Goal: Check status: Check status

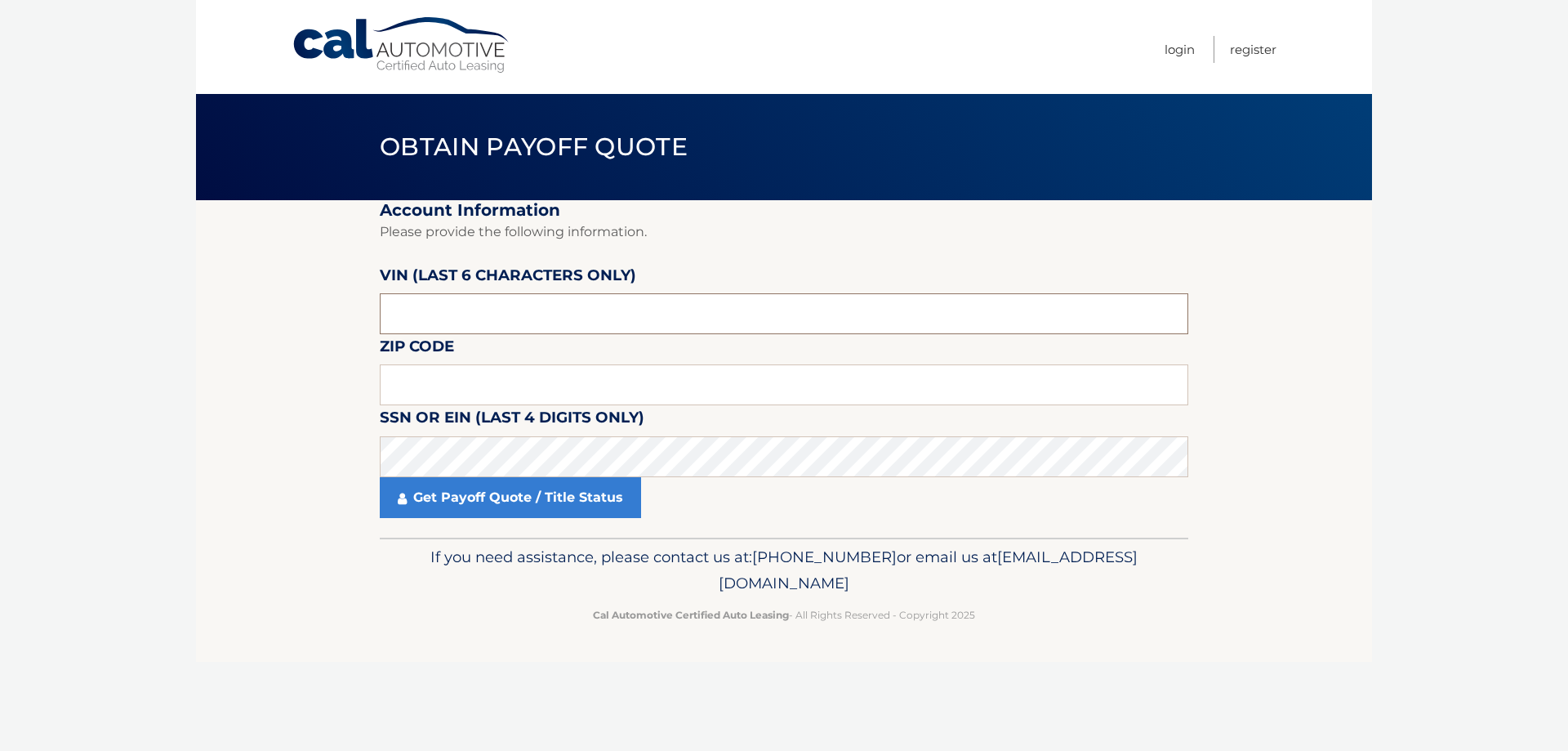
click at [467, 304] on input "text" at bounding box center [784, 313] width 809 height 41
type input "879955"
click at [458, 432] on label "SSN or EIN (last 4 digits only)" at bounding box center [512, 421] width 265 height 31
click at [460, 384] on input "text" at bounding box center [784, 385] width 809 height 41
type input "16441"
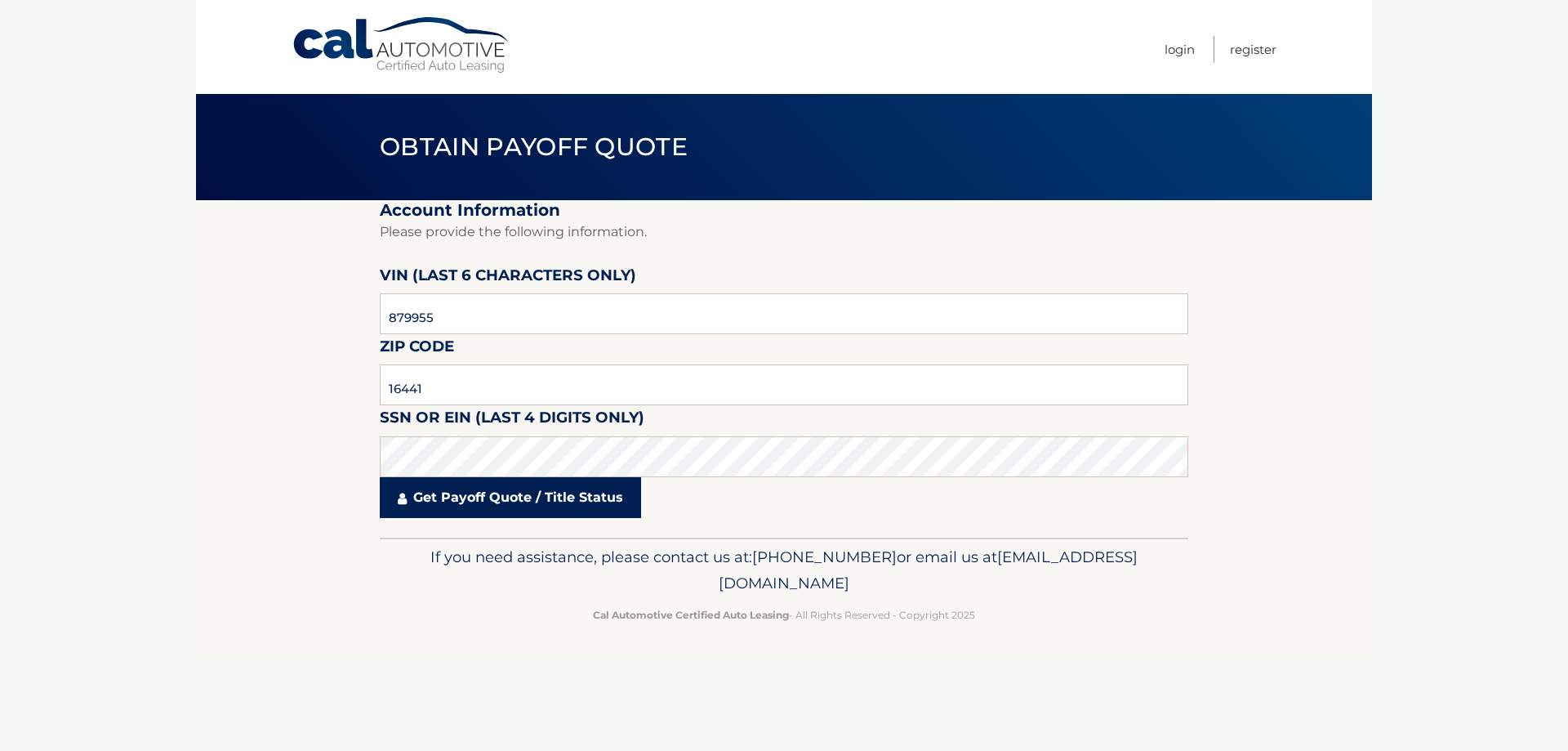
click at [543, 494] on link "Get Payoff Quote / Title Status" at bounding box center [510, 498] width 262 height 41
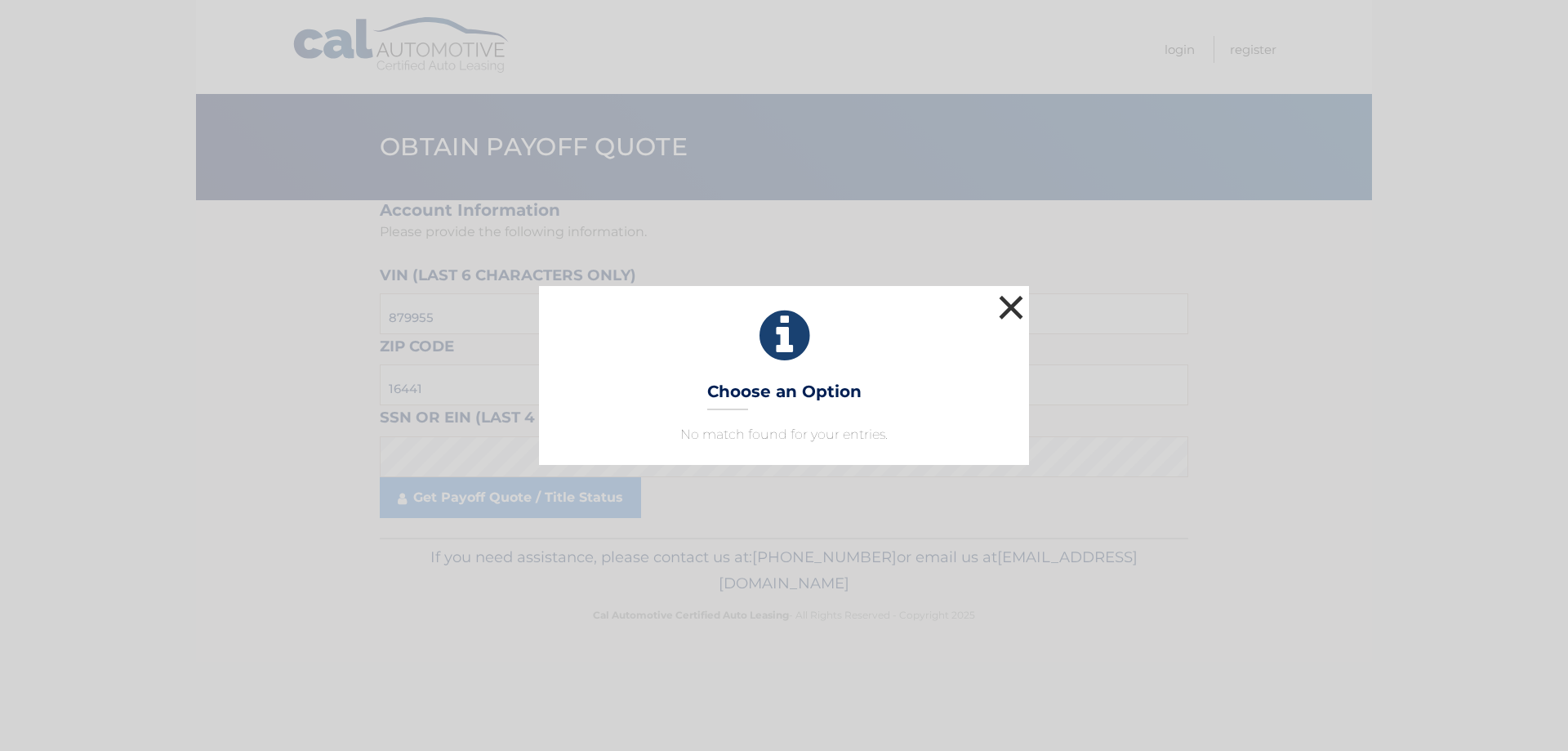
click at [1020, 309] on button "×" at bounding box center [1011, 307] width 32 height 32
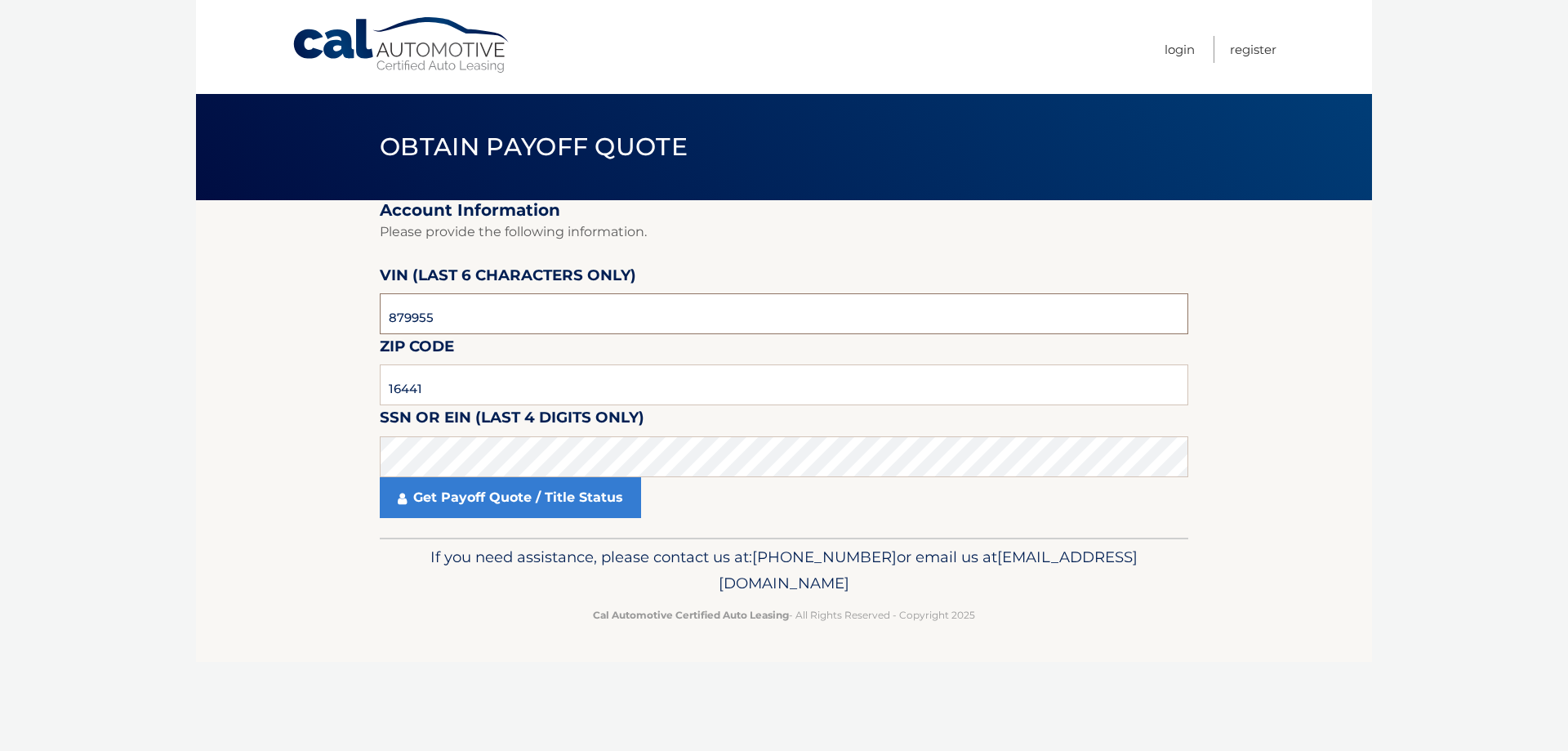
click at [530, 308] on input "879955" at bounding box center [784, 313] width 809 height 41
type input "799555"
click at [578, 502] on link "Get Payoff Quote / Title Status" at bounding box center [510, 498] width 262 height 41
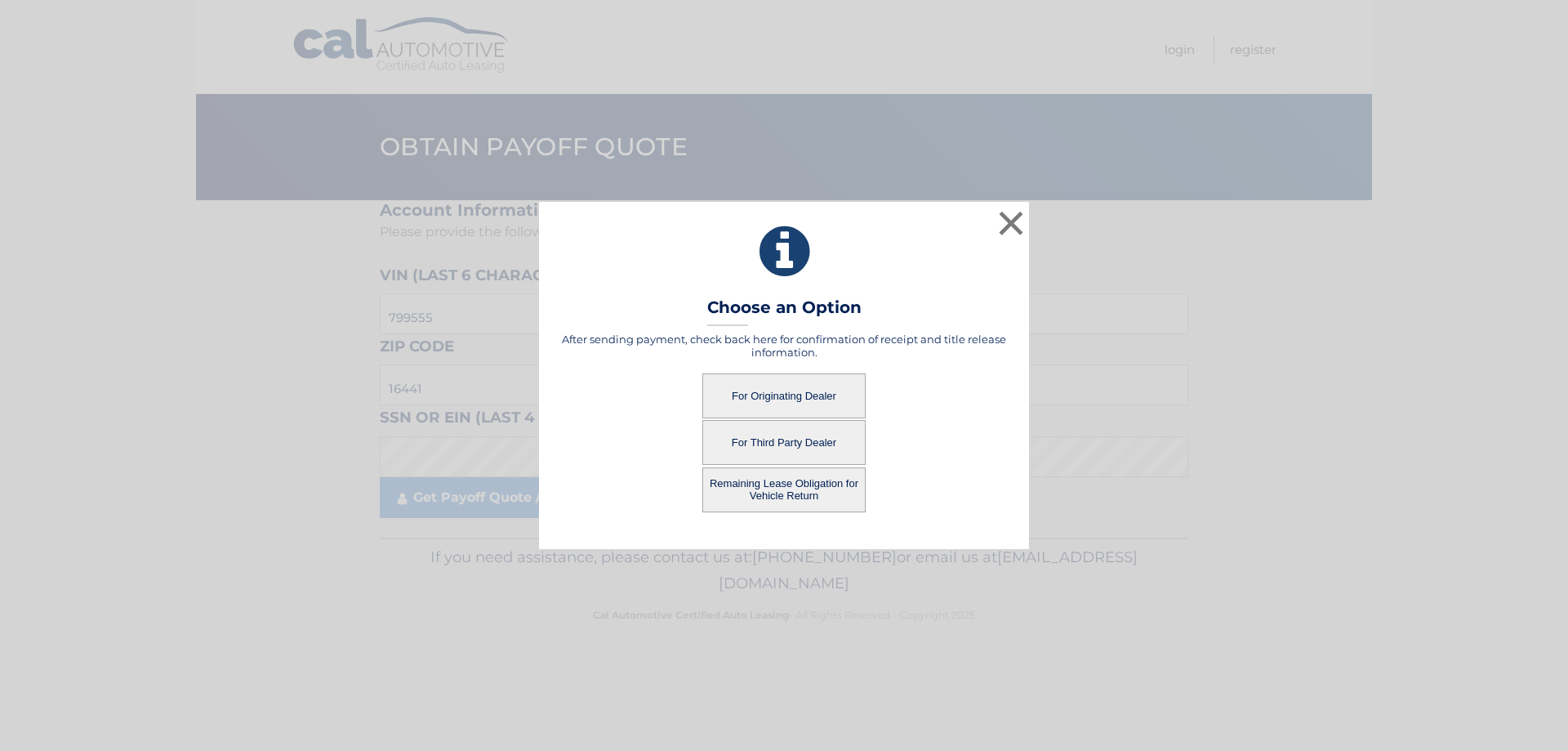
click at [801, 404] on button "For Originating Dealer" at bounding box center [784, 395] width 163 height 45
click at [821, 389] on button "For Originating Dealer" at bounding box center [784, 395] width 163 height 45
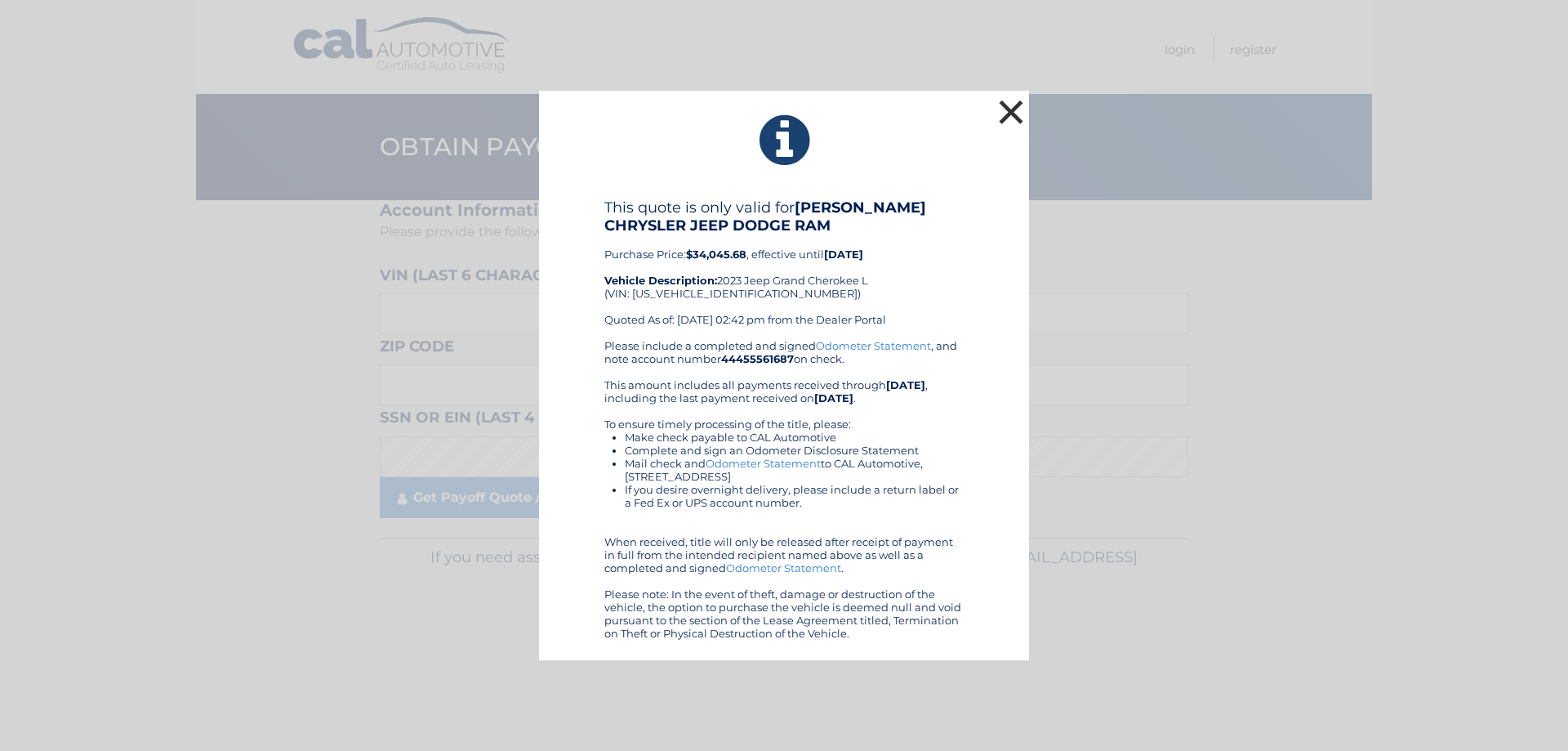
click at [1020, 117] on button "×" at bounding box center [1011, 112] width 32 height 32
